Goal: Use online tool/utility: Utilize a website feature to perform a specific function

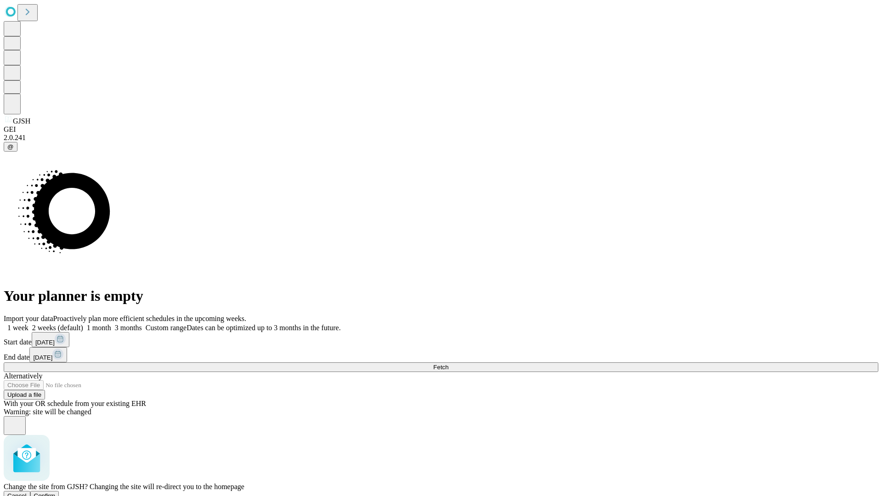
click at [56, 492] on span "Confirm" at bounding box center [45, 495] width 22 height 7
click at [28, 324] on label "1 week" at bounding box center [16, 328] width 25 height 8
click at [448, 364] on span "Fetch" at bounding box center [440, 367] width 15 height 7
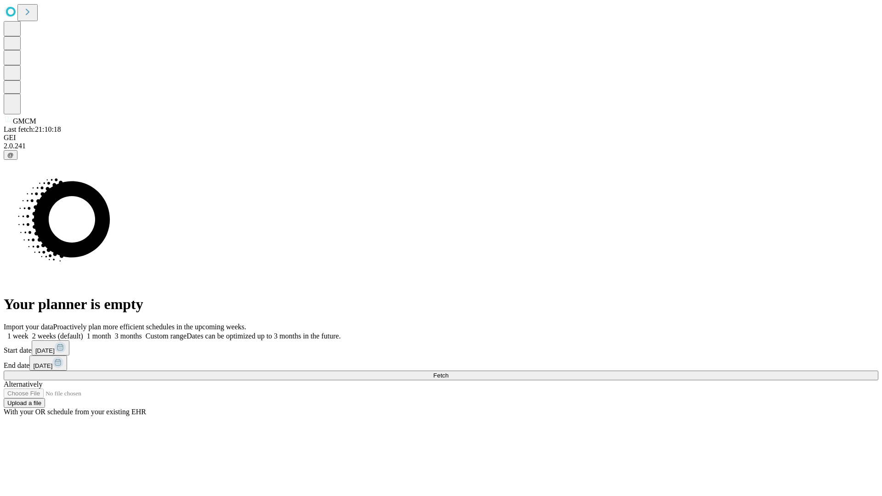
click at [28, 332] on label "1 week" at bounding box center [16, 336] width 25 height 8
click at [448, 372] on span "Fetch" at bounding box center [440, 375] width 15 height 7
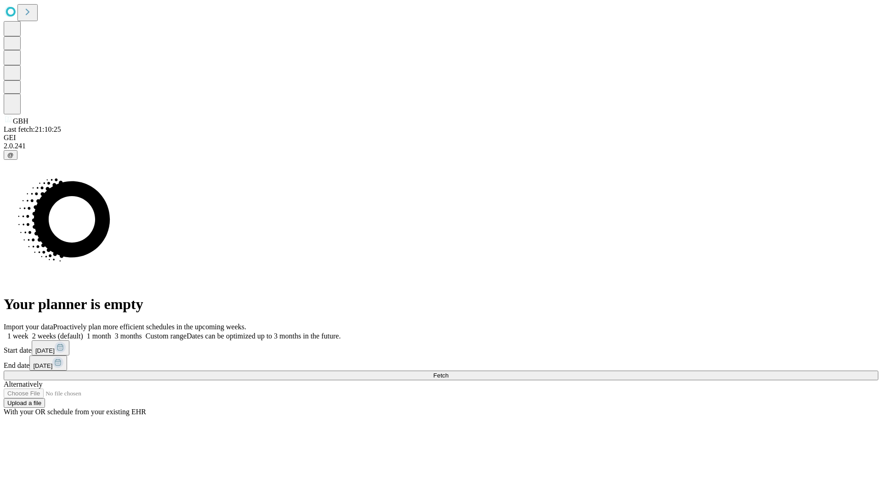
click at [28, 332] on label "1 week" at bounding box center [16, 336] width 25 height 8
click at [448, 372] on span "Fetch" at bounding box center [440, 375] width 15 height 7
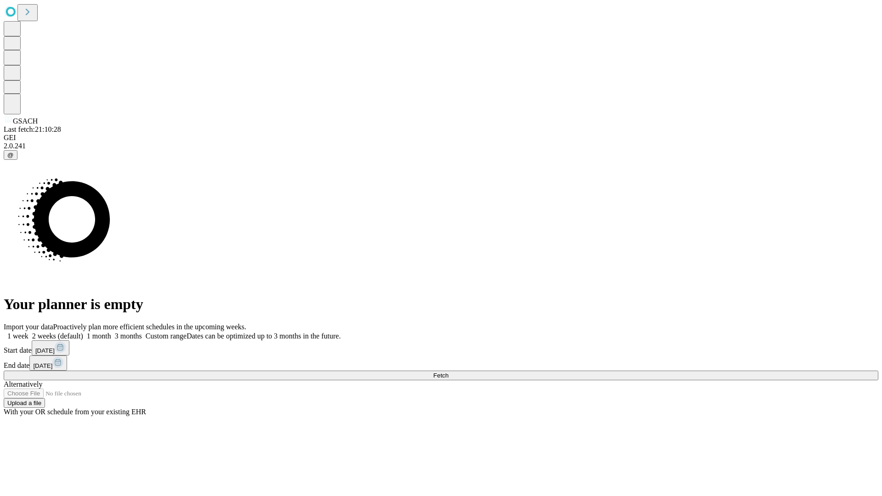
click at [28, 332] on label "1 week" at bounding box center [16, 336] width 25 height 8
click at [448, 372] on span "Fetch" at bounding box center [440, 375] width 15 height 7
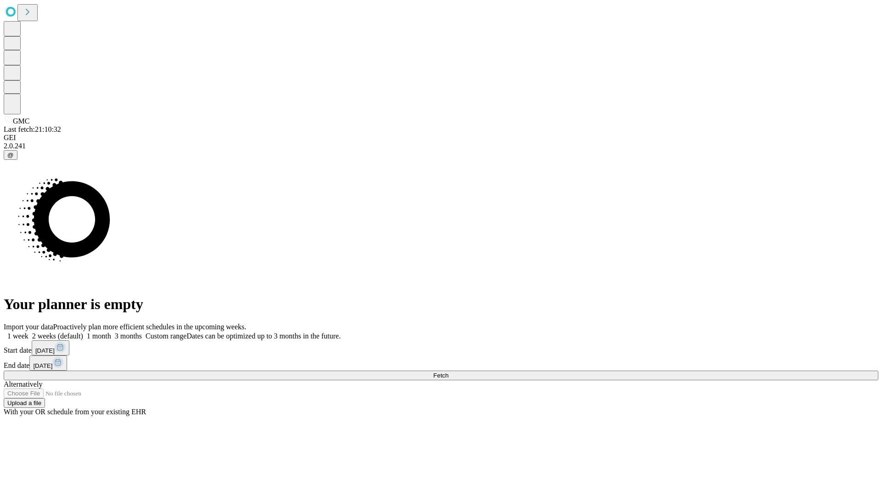
click at [448, 372] on span "Fetch" at bounding box center [440, 375] width 15 height 7
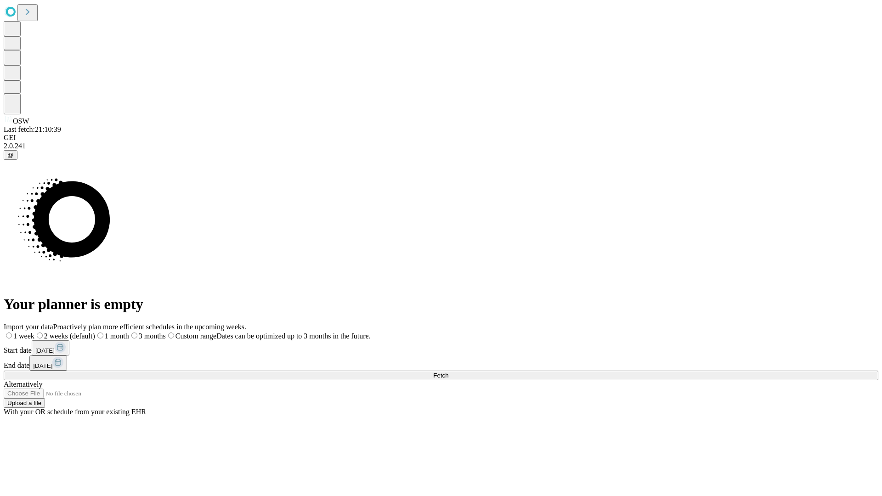
click at [448, 372] on span "Fetch" at bounding box center [440, 375] width 15 height 7
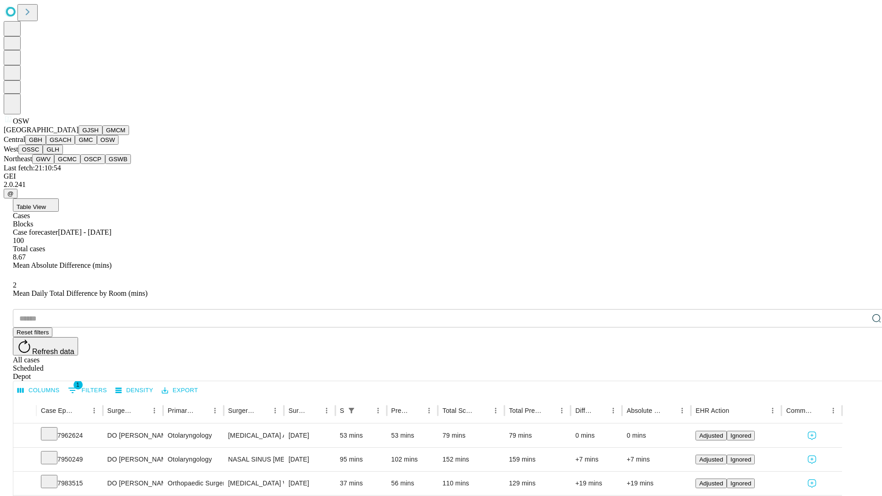
click at [43, 154] on button "OSSC" at bounding box center [30, 150] width 25 height 10
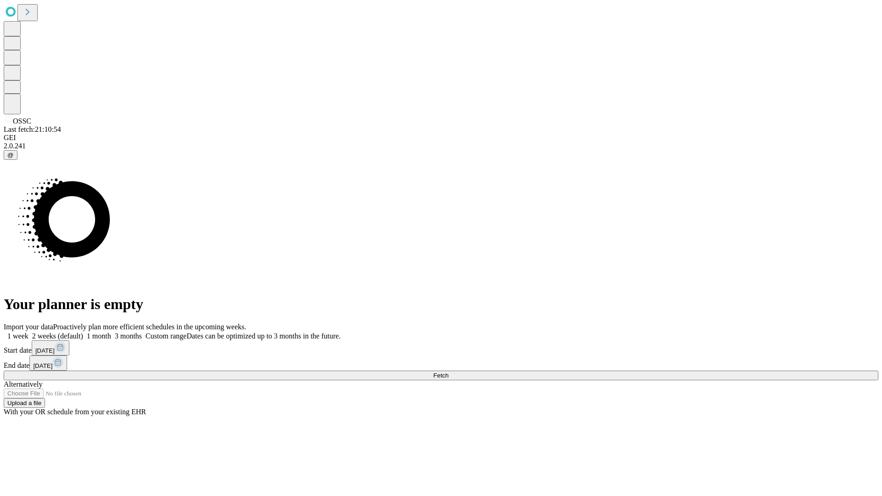
click at [28, 332] on label "1 week" at bounding box center [16, 336] width 25 height 8
click at [448, 372] on span "Fetch" at bounding box center [440, 375] width 15 height 7
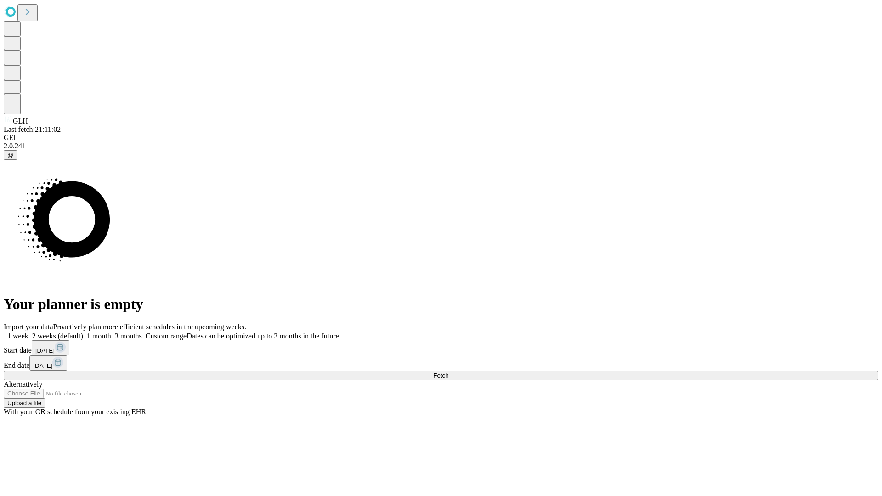
click at [28, 332] on label "1 week" at bounding box center [16, 336] width 25 height 8
click at [448, 372] on span "Fetch" at bounding box center [440, 375] width 15 height 7
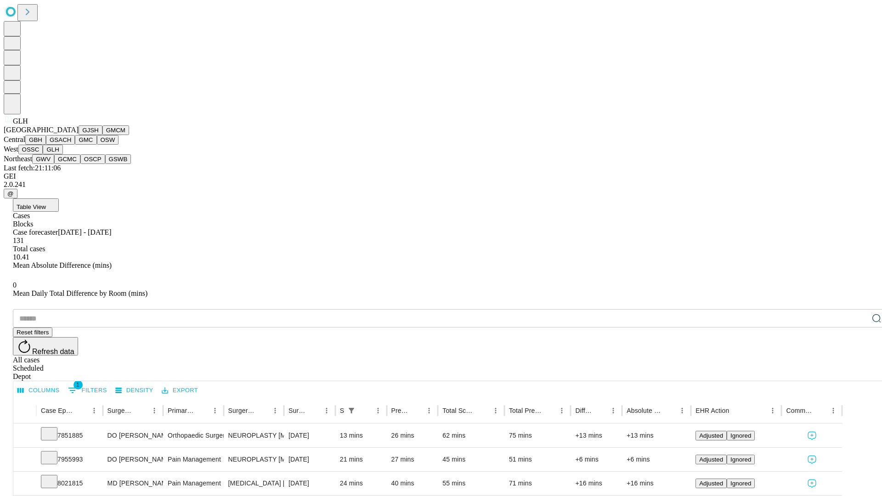
click at [54, 164] on button "GWV" at bounding box center [43, 159] width 22 height 10
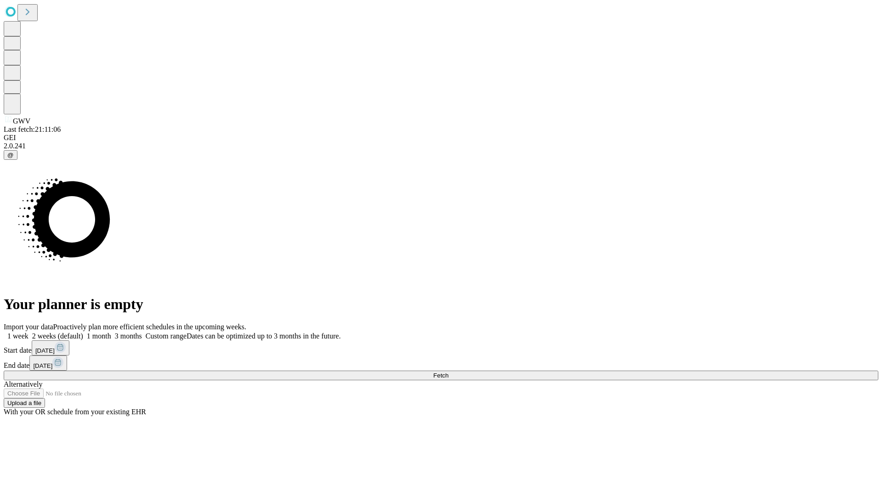
click at [28, 332] on label "1 week" at bounding box center [16, 336] width 25 height 8
click at [448, 372] on span "Fetch" at bounding box center [440, 375] width 15 height 7
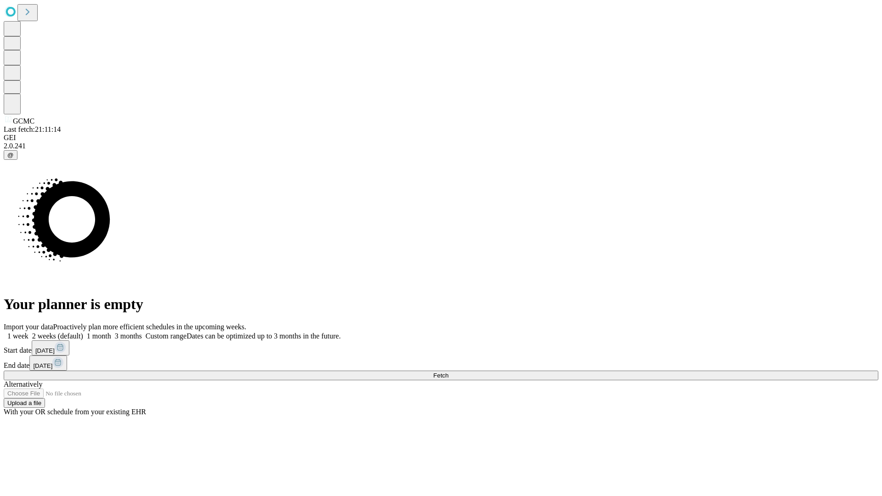
click at [28, 332] on label "1 week" at bounding box center [16, 336] width 25 height 8
click at [448, 372] on span "Fetch" at bounding box center [440, 375] width 15 height 7
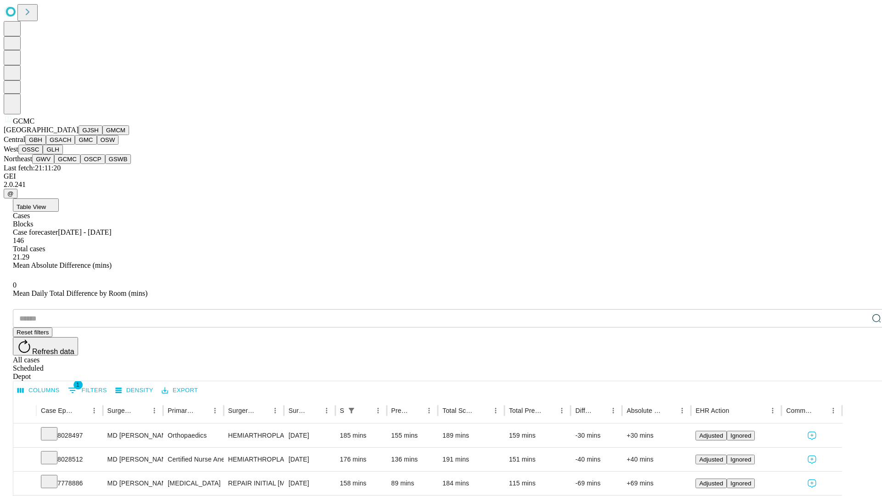
click at [80, 164] on button "OSCP" at bounding box center [92, 159] width 25 height 10
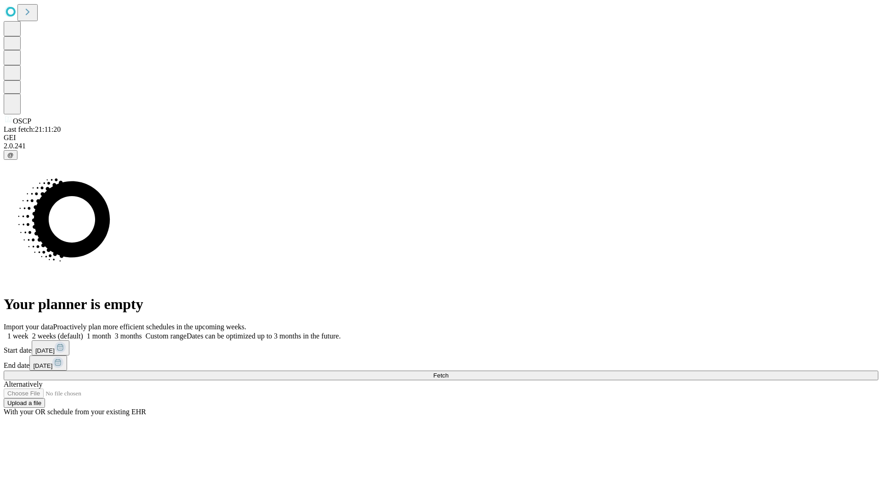
click at [28, 332] on label "1 week" at bounding box center [16, 336] width 25 height 8
click at [448, 372] on span "Fetch" at bounding box center [440, 375] width 15 height 7
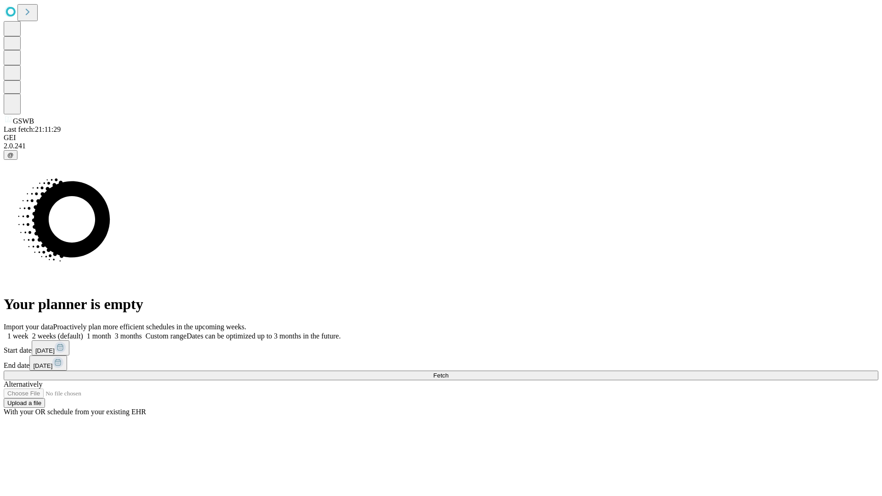
click at [28, 332] on label "1 week" at bounding box center [16, 336] width 25 height 8
click at [448, 372] on span "Fetch" at bounding box center [440, 375] width 15 height 7
